Goal: Task Accomplishment & Management: Use online tool/utility

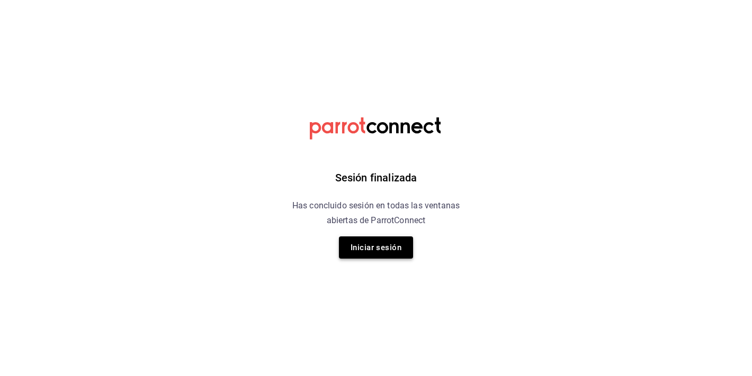
click at [402, 239] on button "Iniciar sesión" at bounding box center [376, 248] width 74 height 22
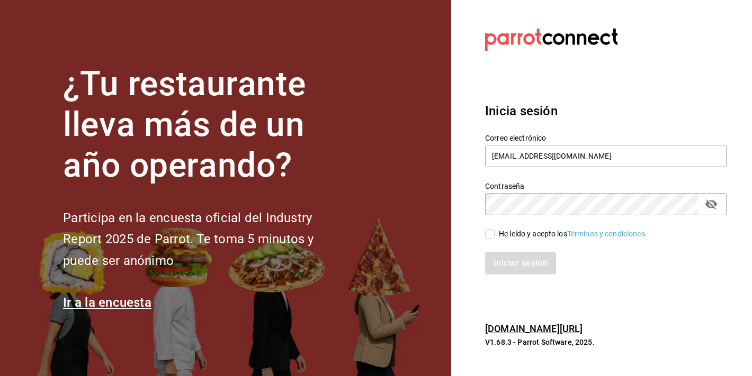
click at [476, 235] on div "He leído y acepto los Términos y condiciones." at bounding box center [599, 227] width 254 height 24
click at [481, 235] on div "He leído y acepto los Términos y condiciones." at bounding box center [599, 227] width 254 height 24
click at [484, 235] on div "He leído y acepto los Términos y condiciones." at bounding box center [599, 227] width 254 height 24
click at [491, 236] on input "He leído y acepto los Términos y condiciones." at bounding box center [490, 234] width 10 height 10
checkbox input "true"
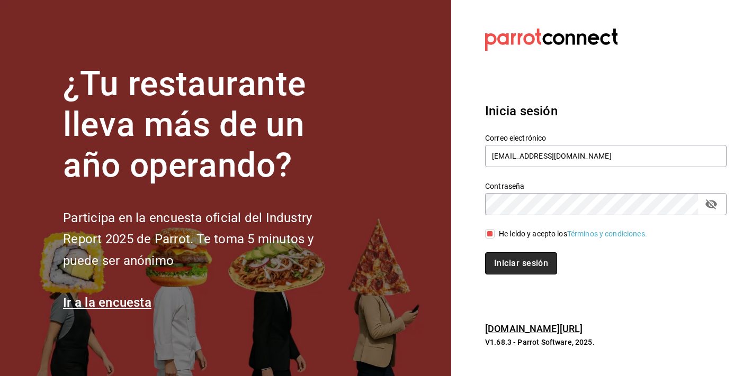
click at [511, 266] on button "Iniciar sesión" at bounding box center [521, 263] width 72 height 22
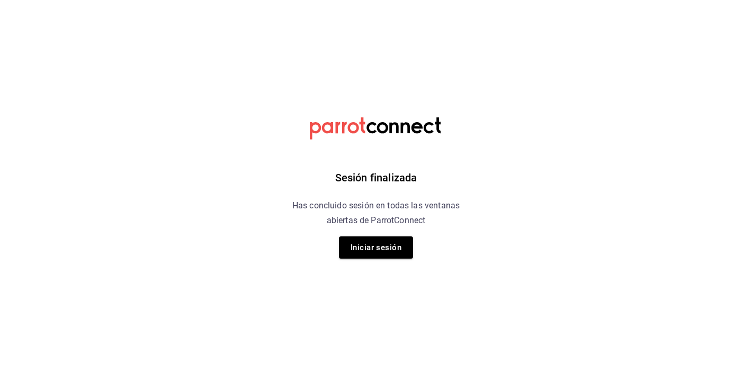
click at [366, 236] on div "Sesión finalizada Has concluido sesión en todas las ventanas abiertas de Parrot…" at bounding box center [375, 188] width 267 height 376
click at [356, 252] on button "Iniciar sesión" at bounding box center [376, 248] width 74 height 22
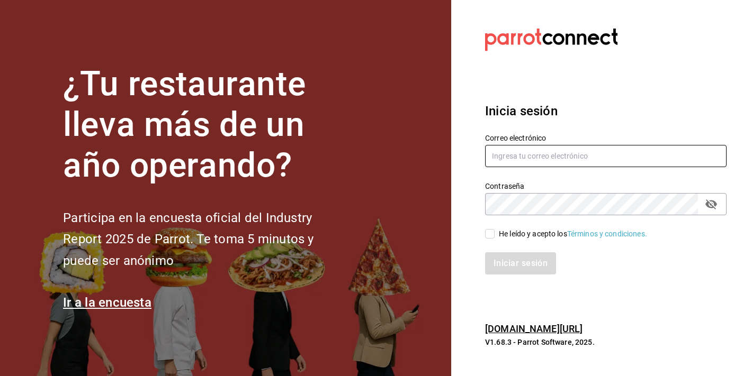
type input "[EMAIL_ADDRESS][DOMAIN_NAME]"
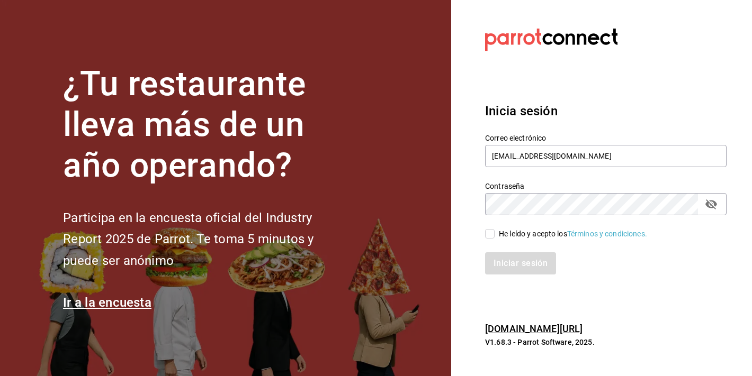
click at [499, 236] on div "He leído y acepto los Términos y condiciones." at bounding box center [573, 234] width 148 height 11
click at [494, 236] on input "He leído y acepto los Términos y condiciones." at bounding box center [490, 234] width 10 height 10
checkbox input "true"
click at [502, 262] on button "Iniciar sesión" at bounding box center [521, 263] width 72 height 22
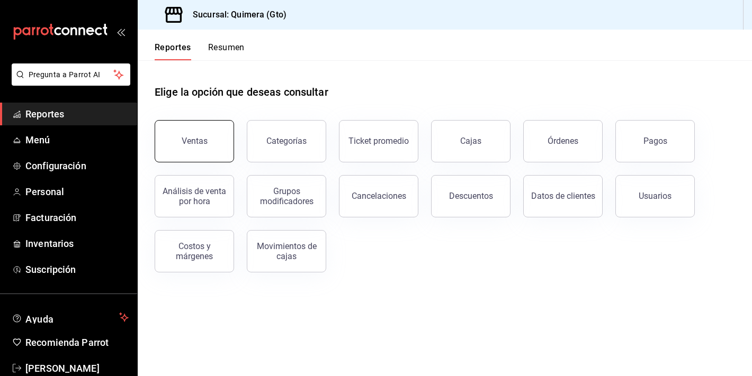
click at [186, 158] on button "Ventas" at bounding box center [194, 141] width 79 height 42
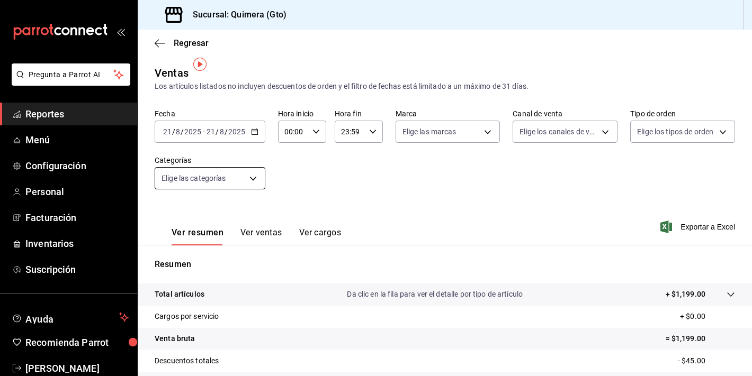
scroll to position [131, 0]
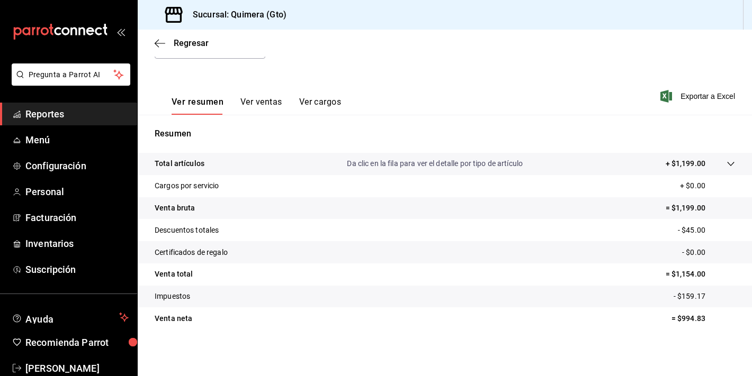
click at [261, 104] on button "Ver ventas" at bounding box center [261, 106] width 42 height 18
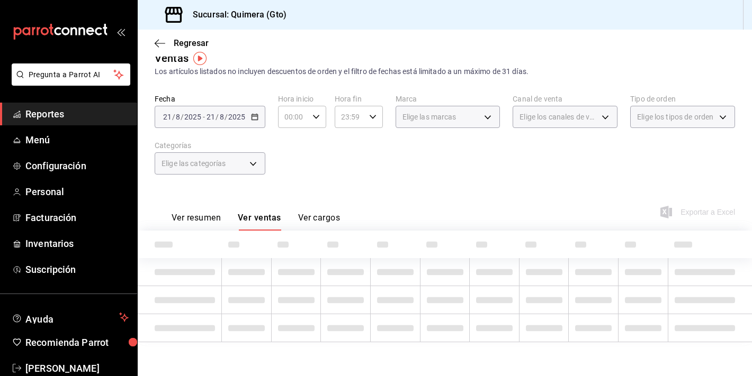
scroll to position [131, 0]
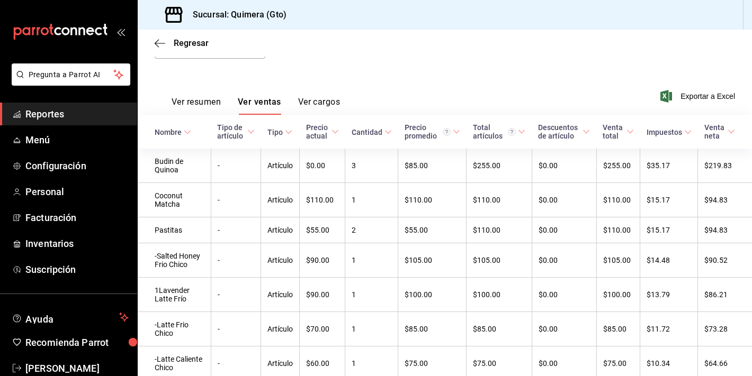
click at [178, 111] on button "Ver resumen" at bounding box center [195, 106] width 49 height 18
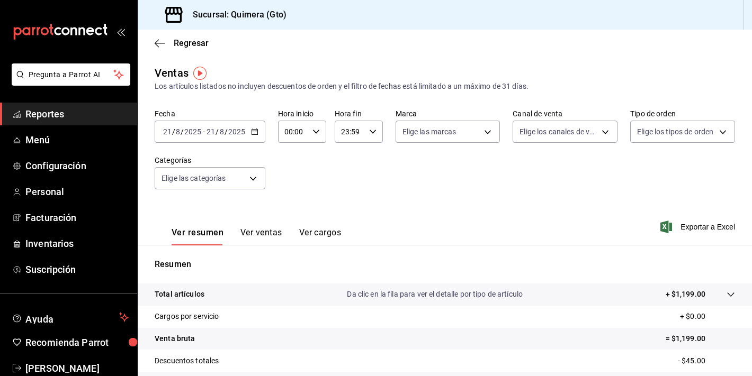
click at [198, 137] on div "2025-08-21 21 / 8 / 2025 - 2025-08-21 21 / 8 / 2025" at bounding box center [210, 132] width 111 height 22
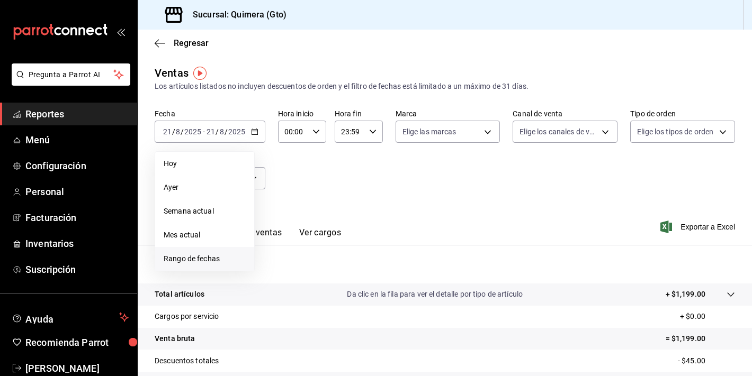
click at [211, 258] on span "Rango de fechas" at bounding box center [205, 259] width 82 height 11
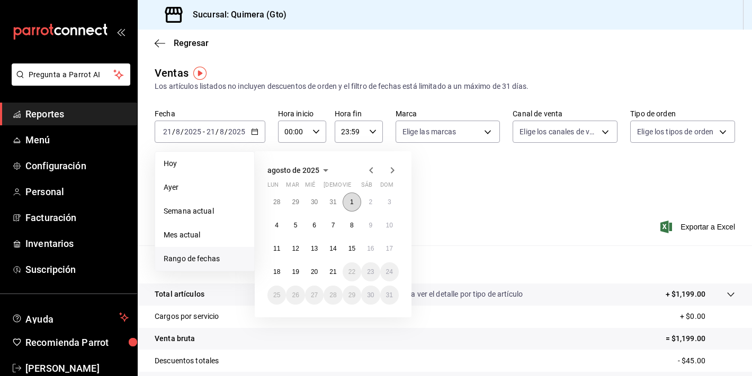
click at [354, 197] on button "1" at bounding box center [351, 202] width 19 height 19
click at [332, 277] on button "21" at bounding box center [332, 272] width 19 height 19
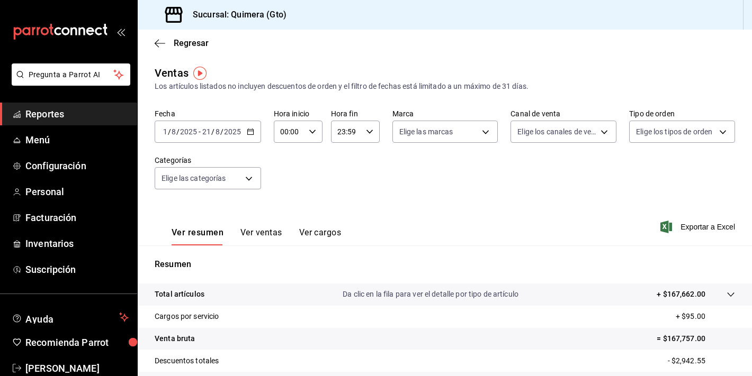
click at [274, 229] on button "Ver ventas" at bounding box center [261, 237] width 42 height 18
